Goal: Information Seeking & Learning: Learn about a topic

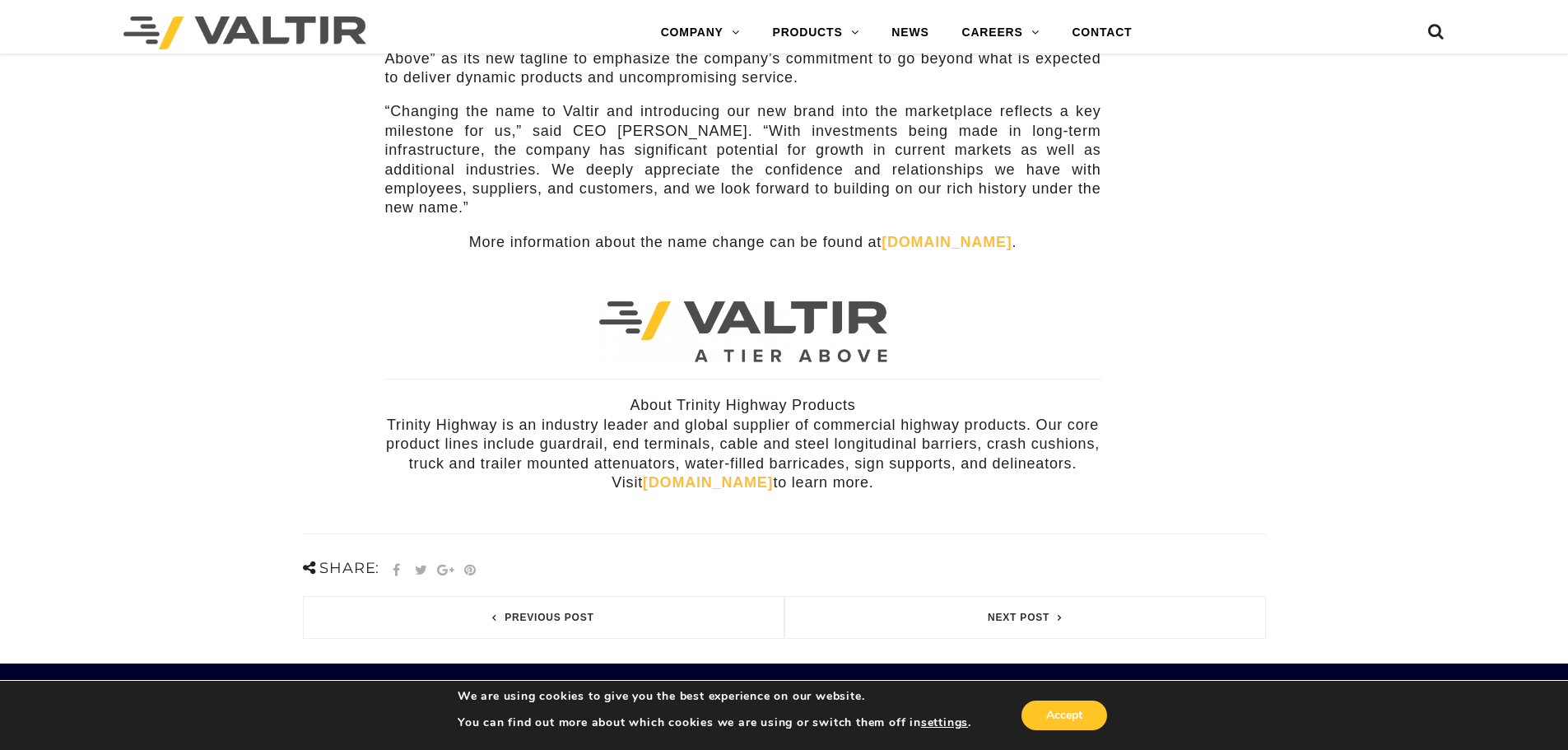
scroll to position [494, 0]
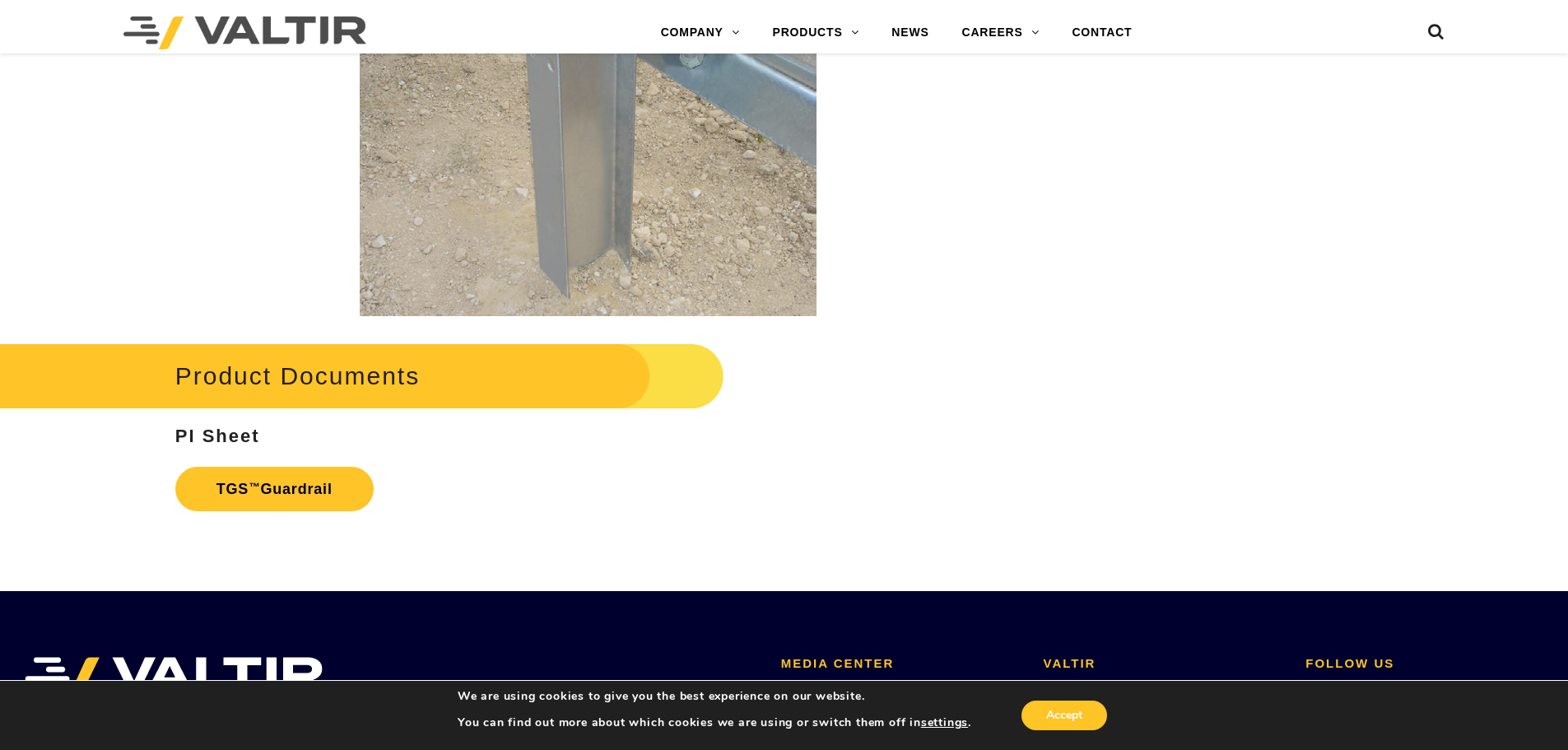
scroll to position [3129, 0]
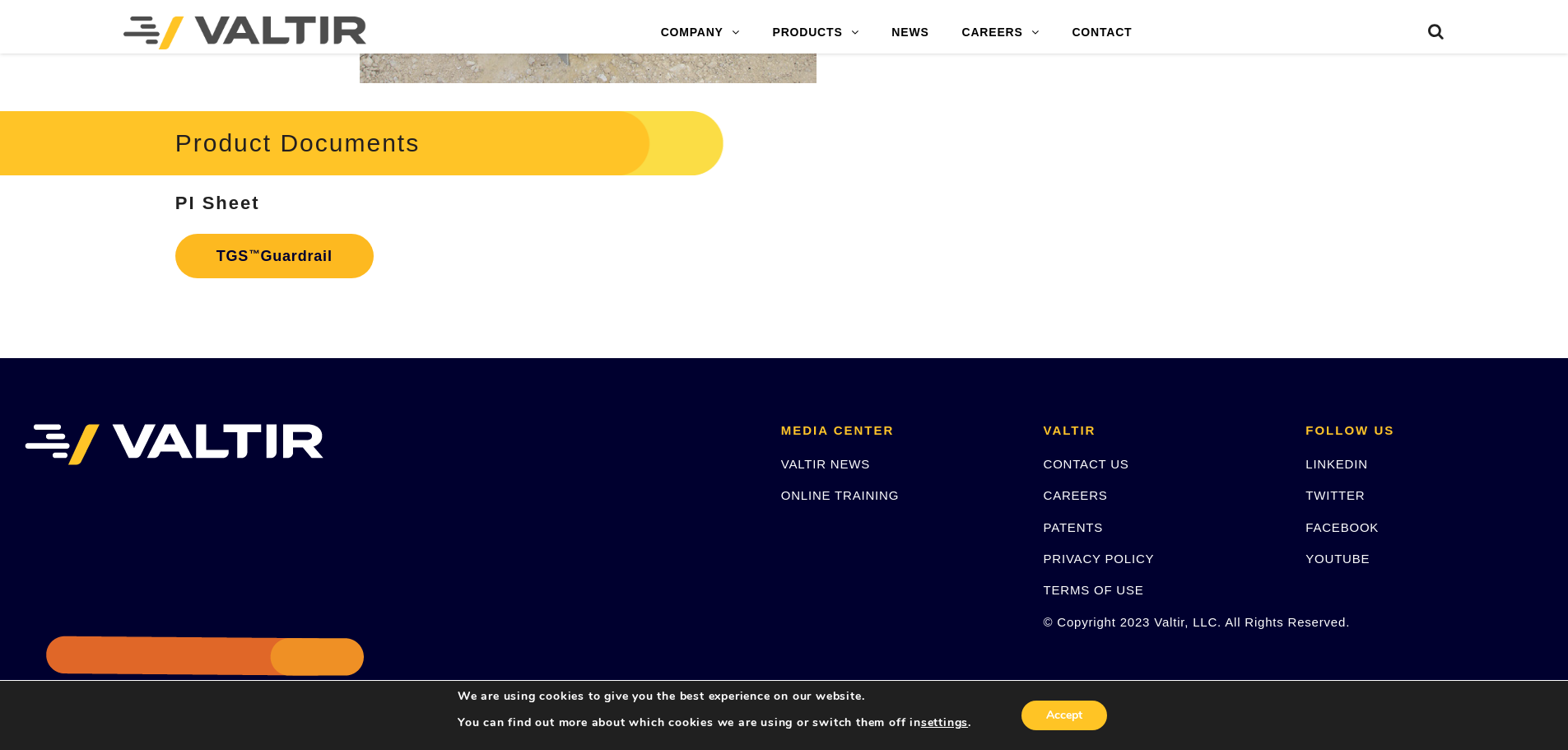
click at [303, 257] on link "TGS ™ Guardrail" at bounding box center [275, 257] width 199 height 45
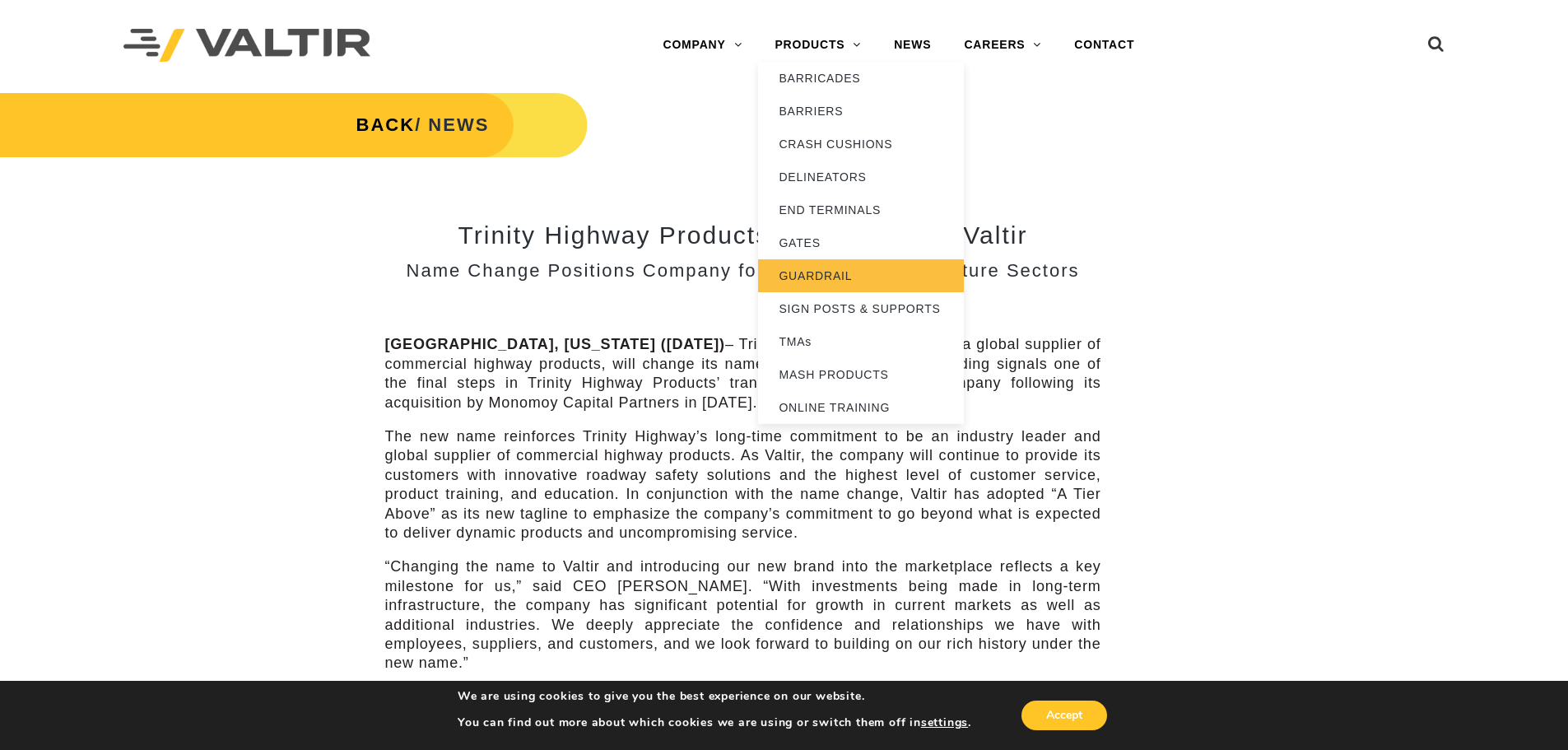
click at [796, 263] on link "GUARDRAIL" at bounding box center [861, 275] width 206 height 33
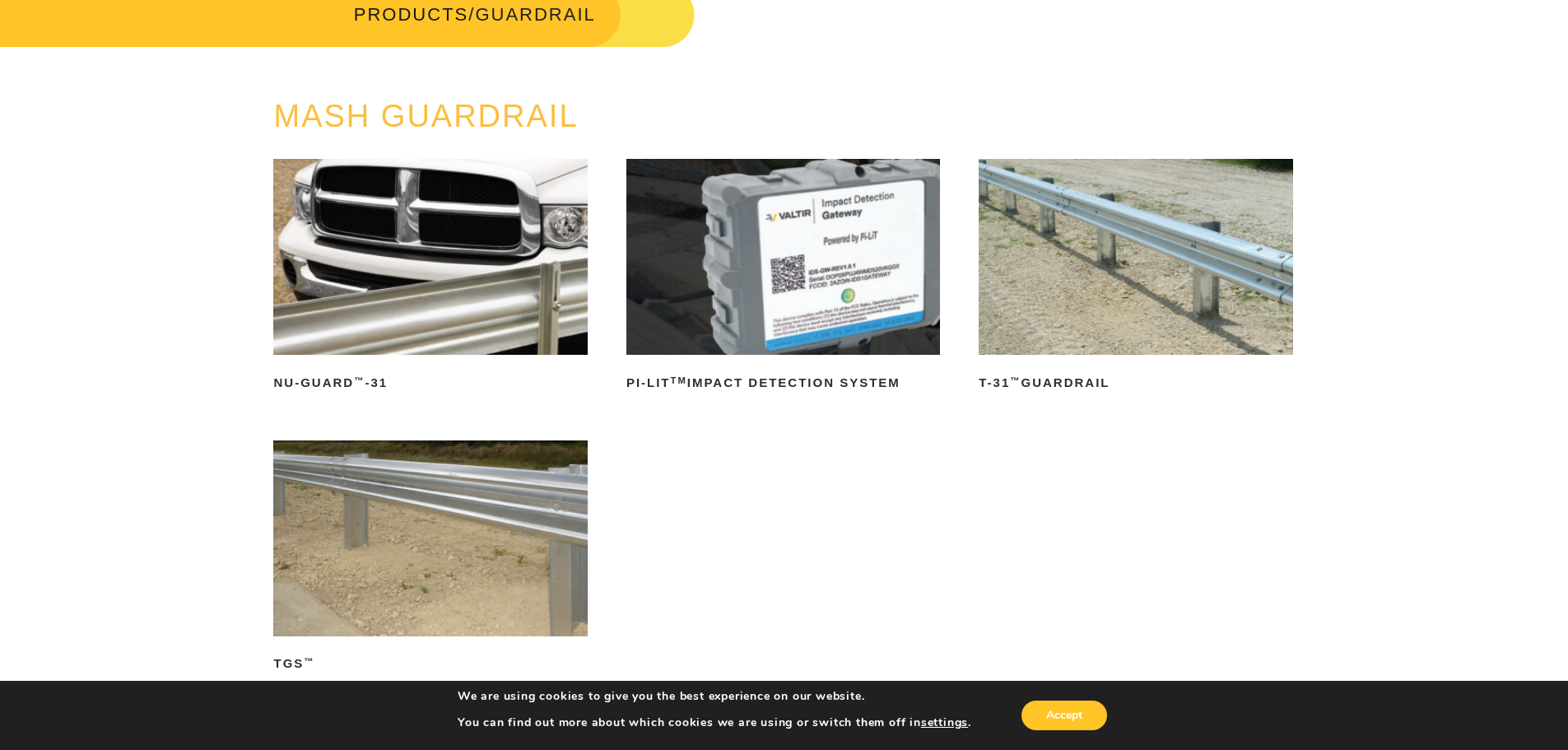
scroll to position [247, 0]
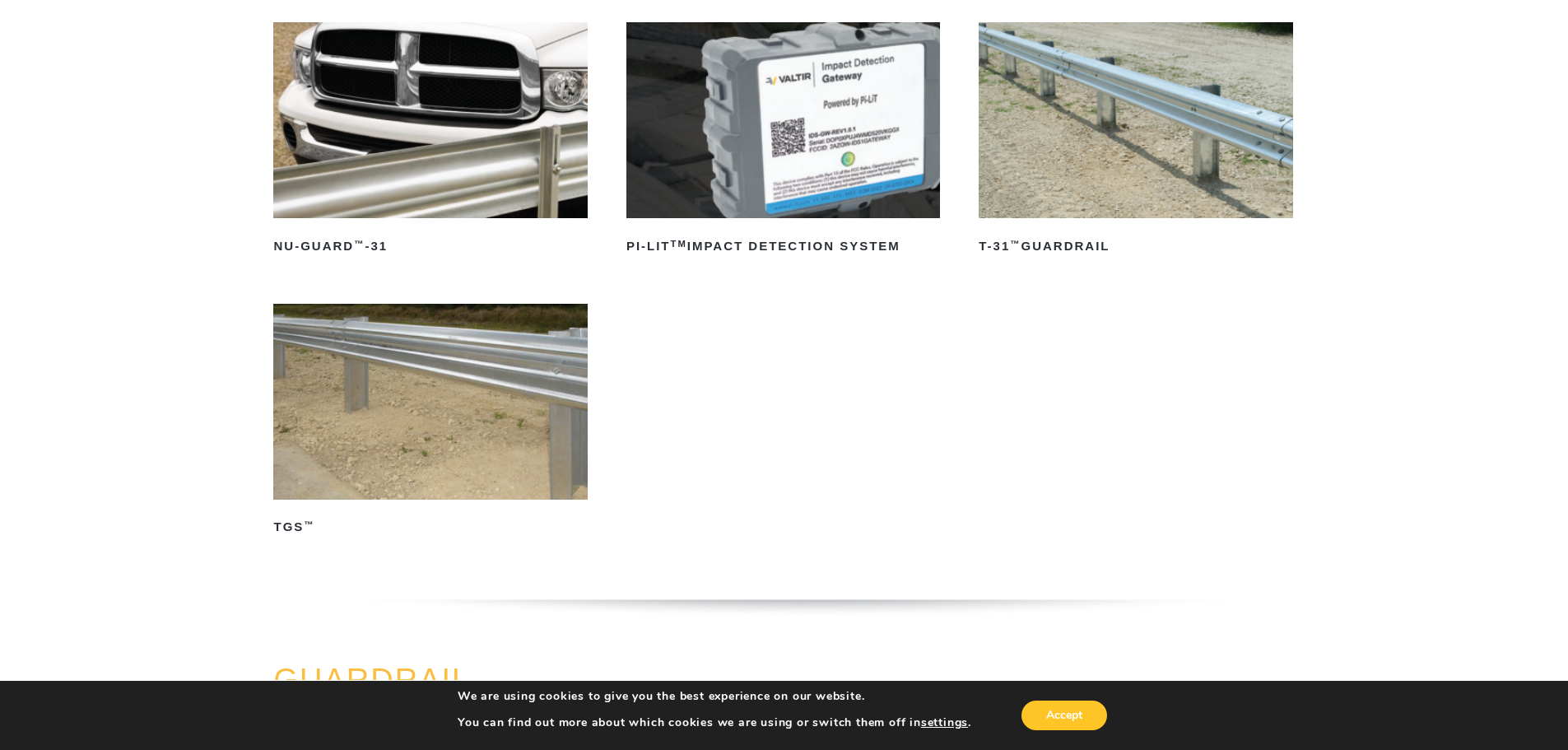
click at [428, 398] on img at bounding box center [430, 401] width 314 height 196
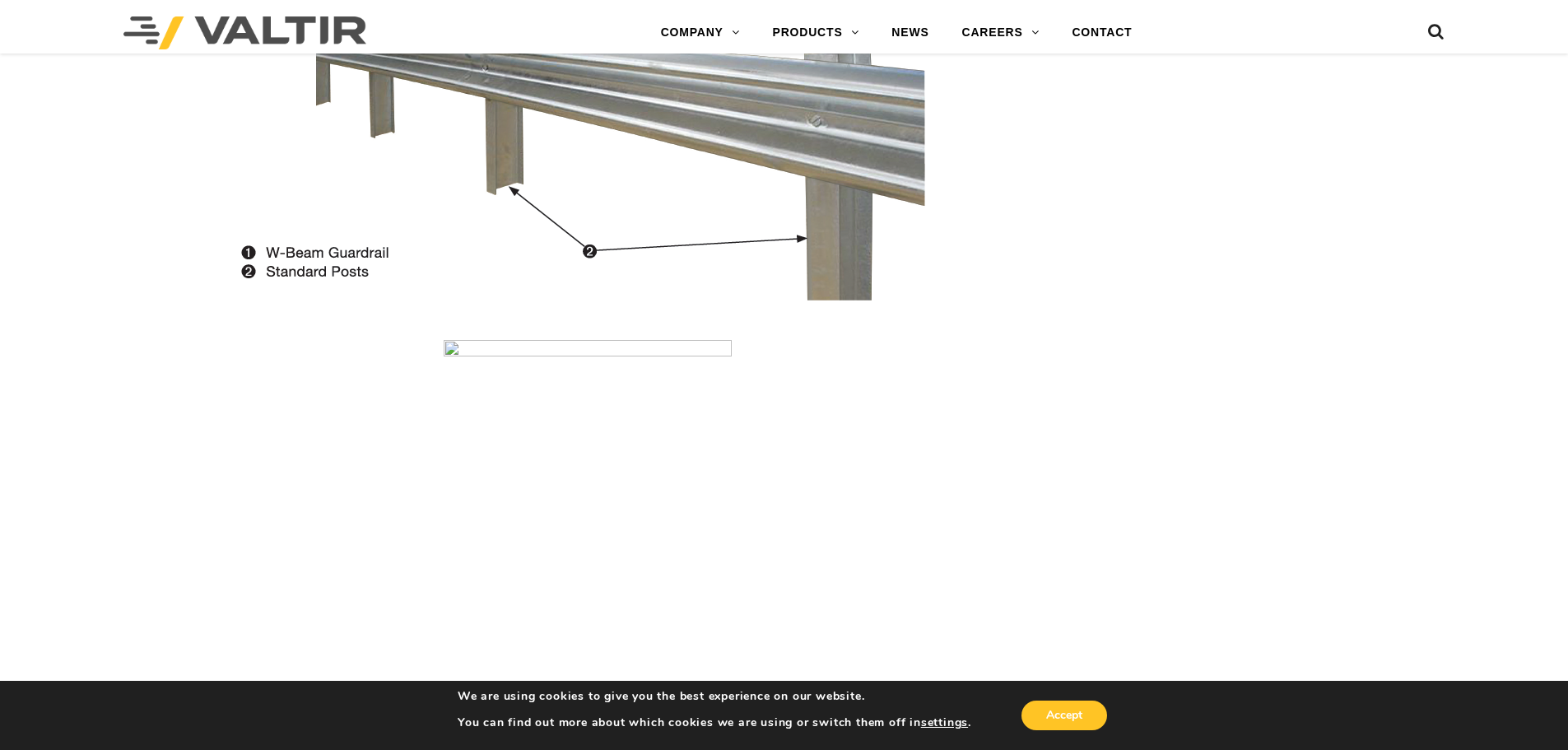
scroll to position [1400, 0]
